Goal: Task Accomplishment & Management: Manage account settings

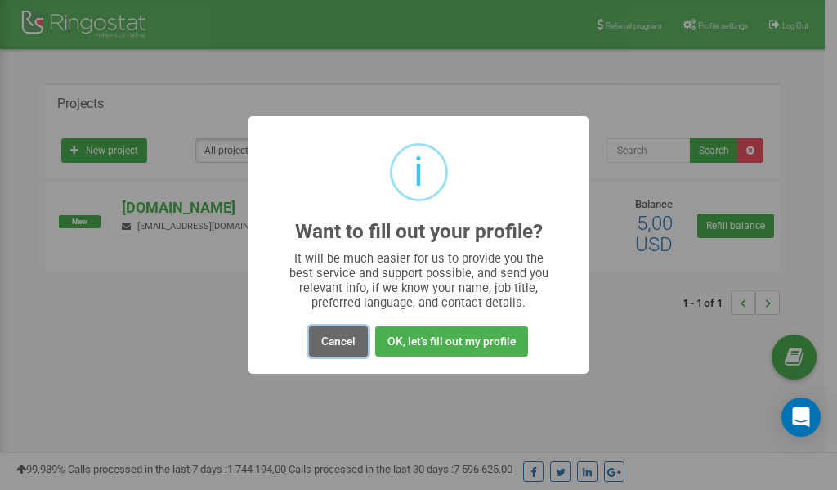
click at [334, 342] on button "Cancel" at bounding box center [338, 341] width 59 height 30
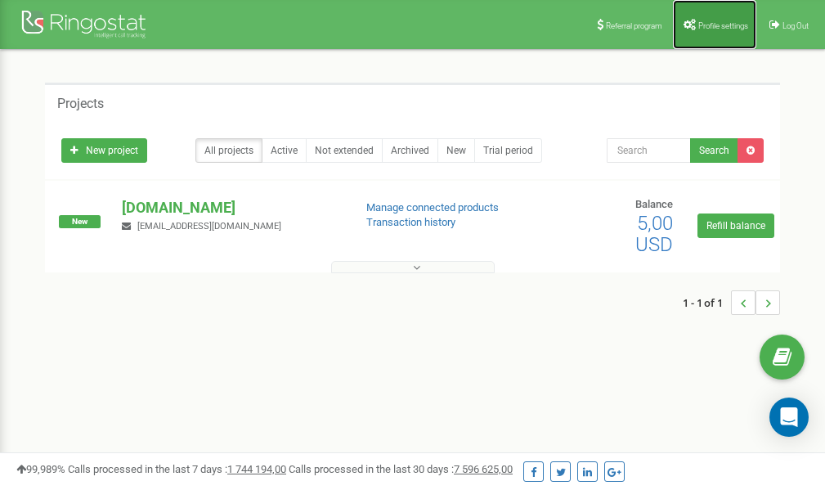
click at [706, 31] on link "Profile settings" at bounding box center [714, 24] width 83 height 49
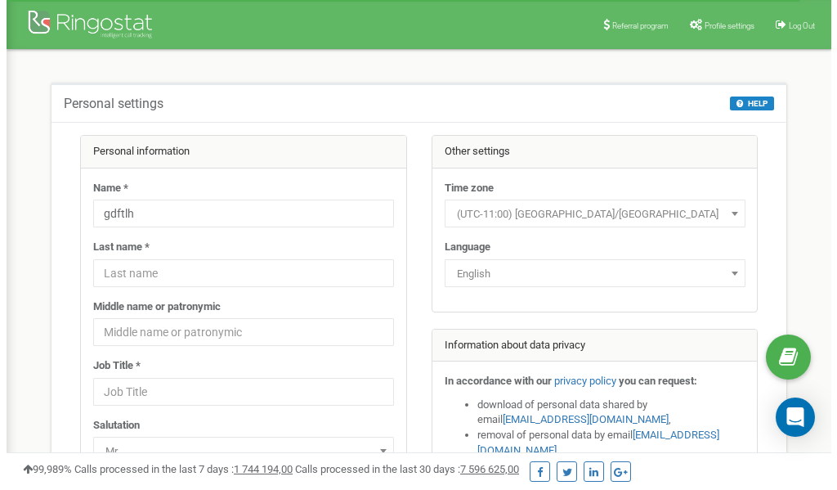
scroll to position [82, 0]
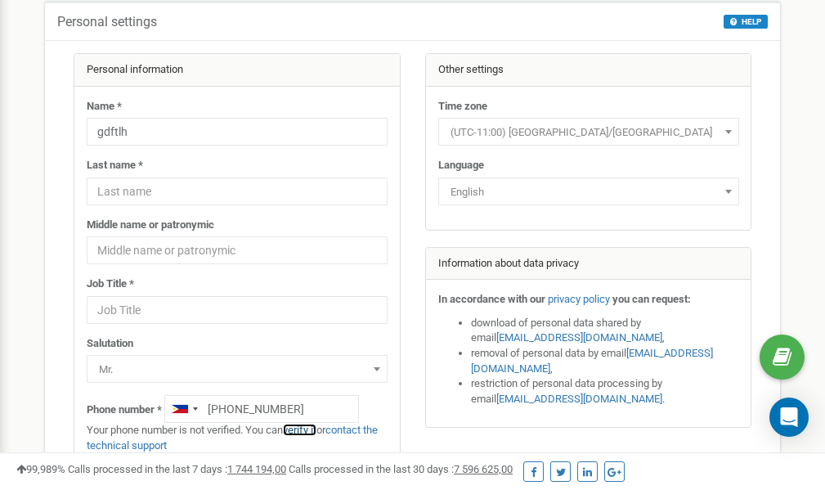
click at [308, 431] on link "verify it" at bounding box center [300, 430] width 34 height 12
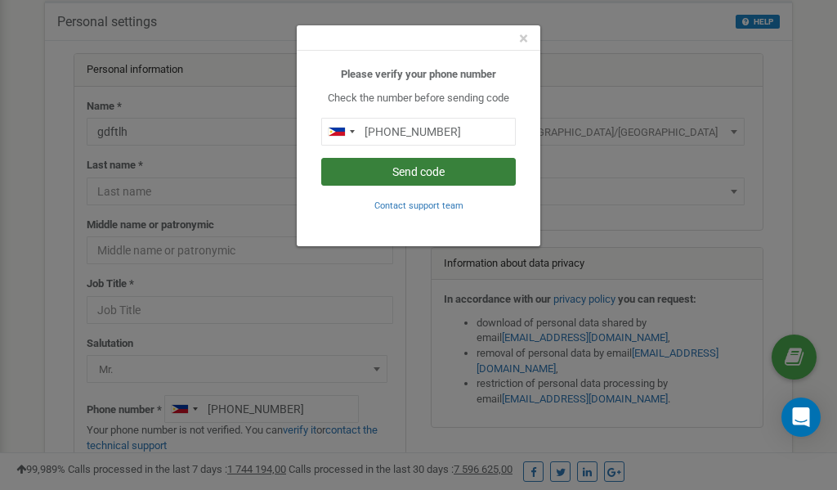
click at [443, 170] on button "Send code" at bounding box center [418, 172] width 195 height 28
